Goal: Information Seeking & Learning: Learn about a topic

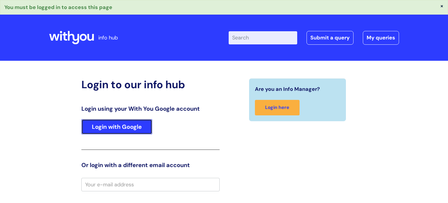
click at [124, 131] on link "Login with Google" at bounding box center [116, 126] width 71 height 15
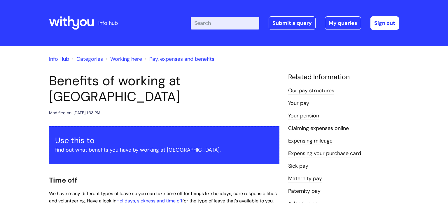
click at [398, 143] on li "Expensing mileage" at bounding box center [343, 140] width 111 height 9
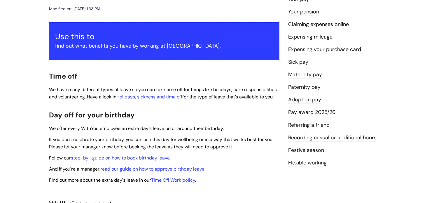
scroll to position [105, 0]
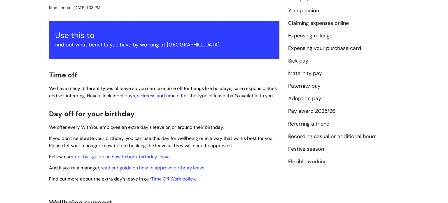
click at [182, 92] on link "Holidays, sickness and time off" at bounding box center [149, 95] width 66 height 6
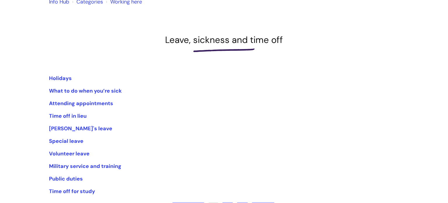
scroll to position [58, 0]
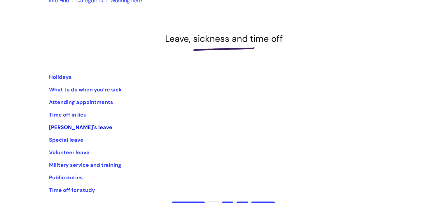
click at [74, 128] on link "Carer's leave" at bounding box center [80, 127] width 63 height 7
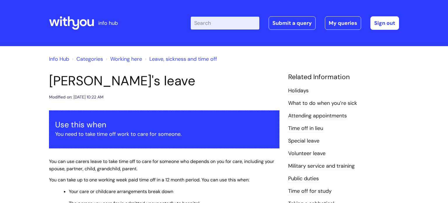
click at [164, 160] on span "You can use carers leave to take time off to care for someone who depends on yo…" at bounding box center [161, 164] width 225 height 13
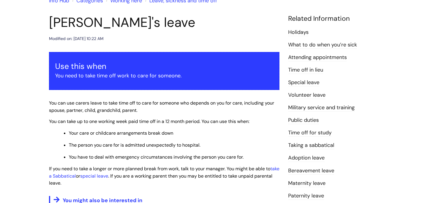
scroll to position [70, 0]
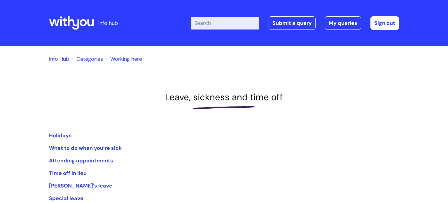
scroll to position [58, 0]
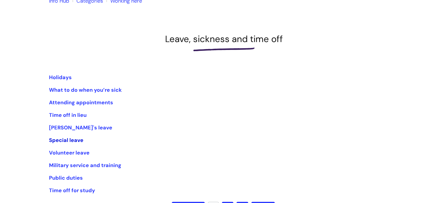
click at [74, 137] on link "Special leave" at bounding box center [66, 140] width 34 height 7
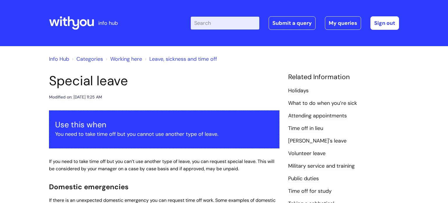
click at [10, 121] on div "Info Hub Categories Working here Leave, sickness and time off Special leave Mod…" at bounding box center [224, 206] width 448 height 320
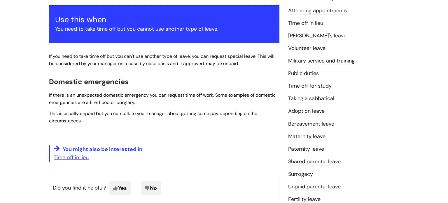
scroll to position [117, 0]
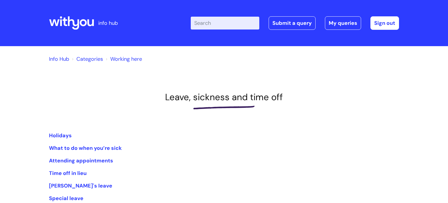
scroll to position [58, 0]
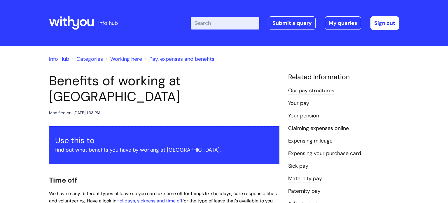
scroll to position [105, 0]
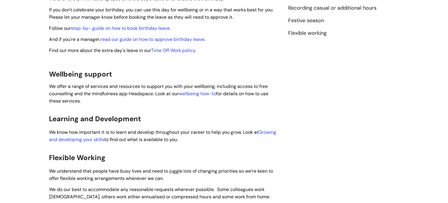
scroll to position [245, 0]
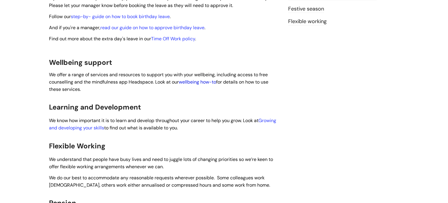
click at [193, 79] on link "wellbeing how-to" at bounding box center [197, 82] width 37 height 6
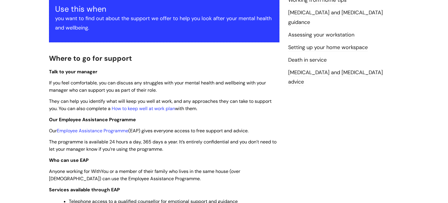
scroll to position [117, 0]
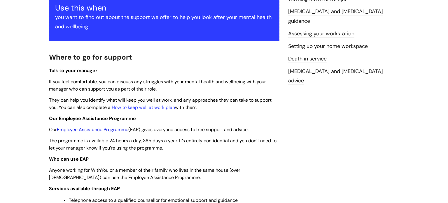
click at [93, 132] on link "Employee Assistance Programme" at bounding box center [92, 129] width 71 height 6
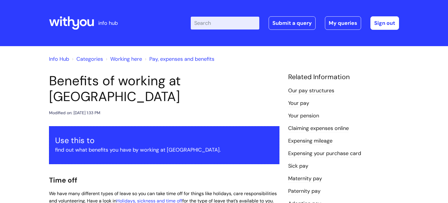
scroll to position [245, 0]
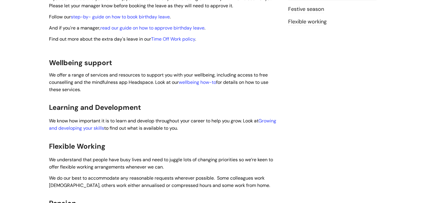
click at [277, 81] on p "We offer a range of services and resources to support you with your wellbeing, …" at bounding box center [164, 82] width 230 height 22
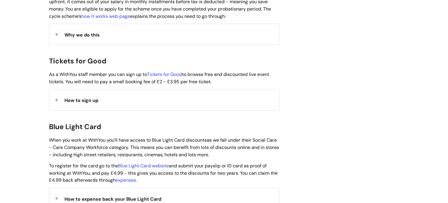
scroll to position [513, 0]
click at [87, 97] on span "How to sign up" at bounding box center [81, 100] width 34 height 6
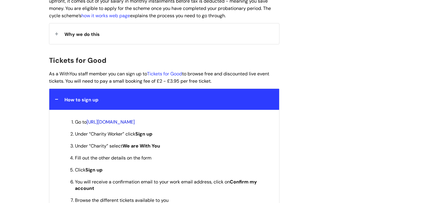
click at [135, 119] on link "[URL][DOMAIN_NAME]" at bounding box center [111, 122] width 48 height 6
